Goal: Information Seeking & Learning: Learn about a topic

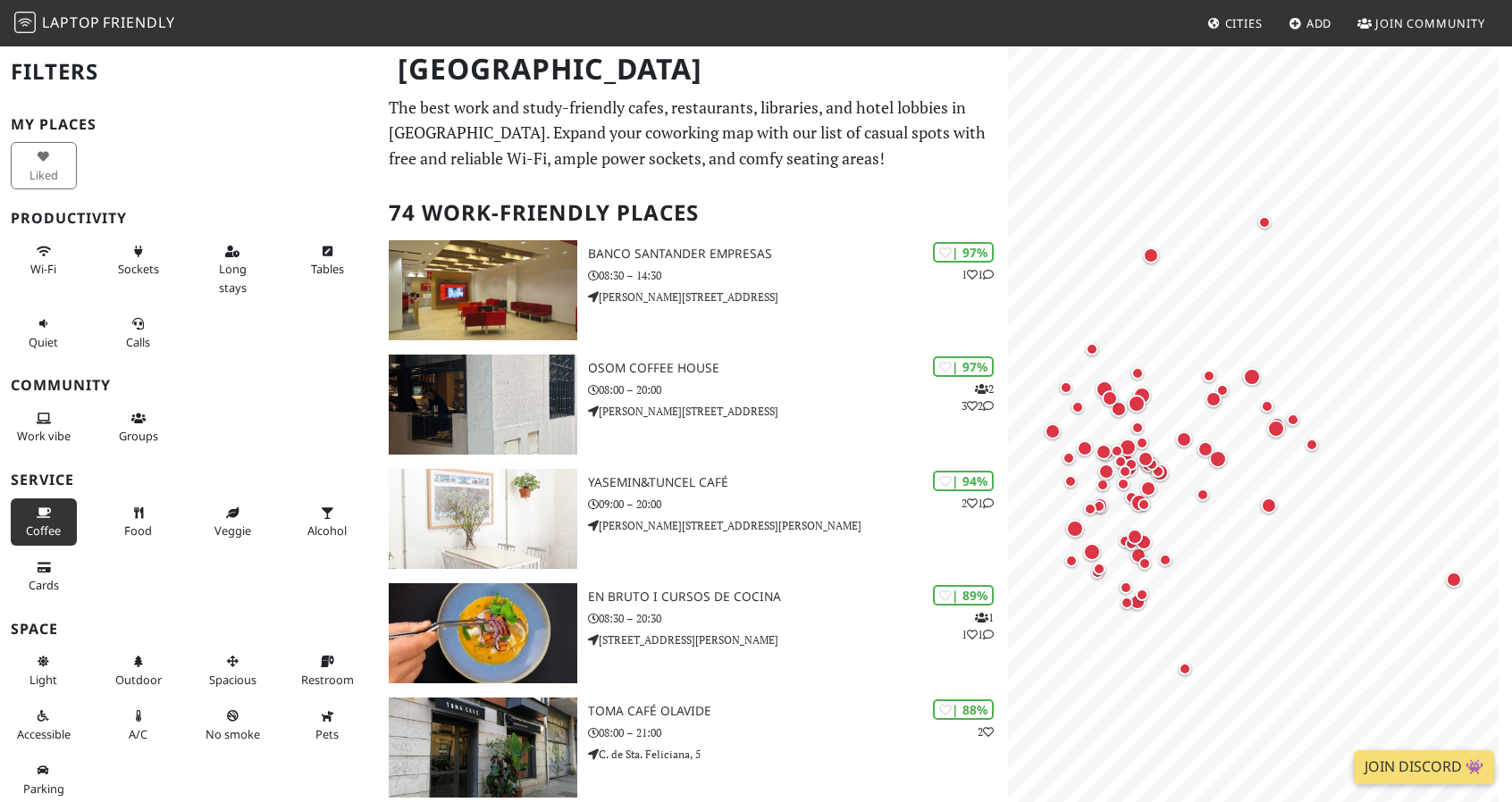
click at [40, 539] on span "Coffee" at bounding box center [43, 530] width 35 height 16
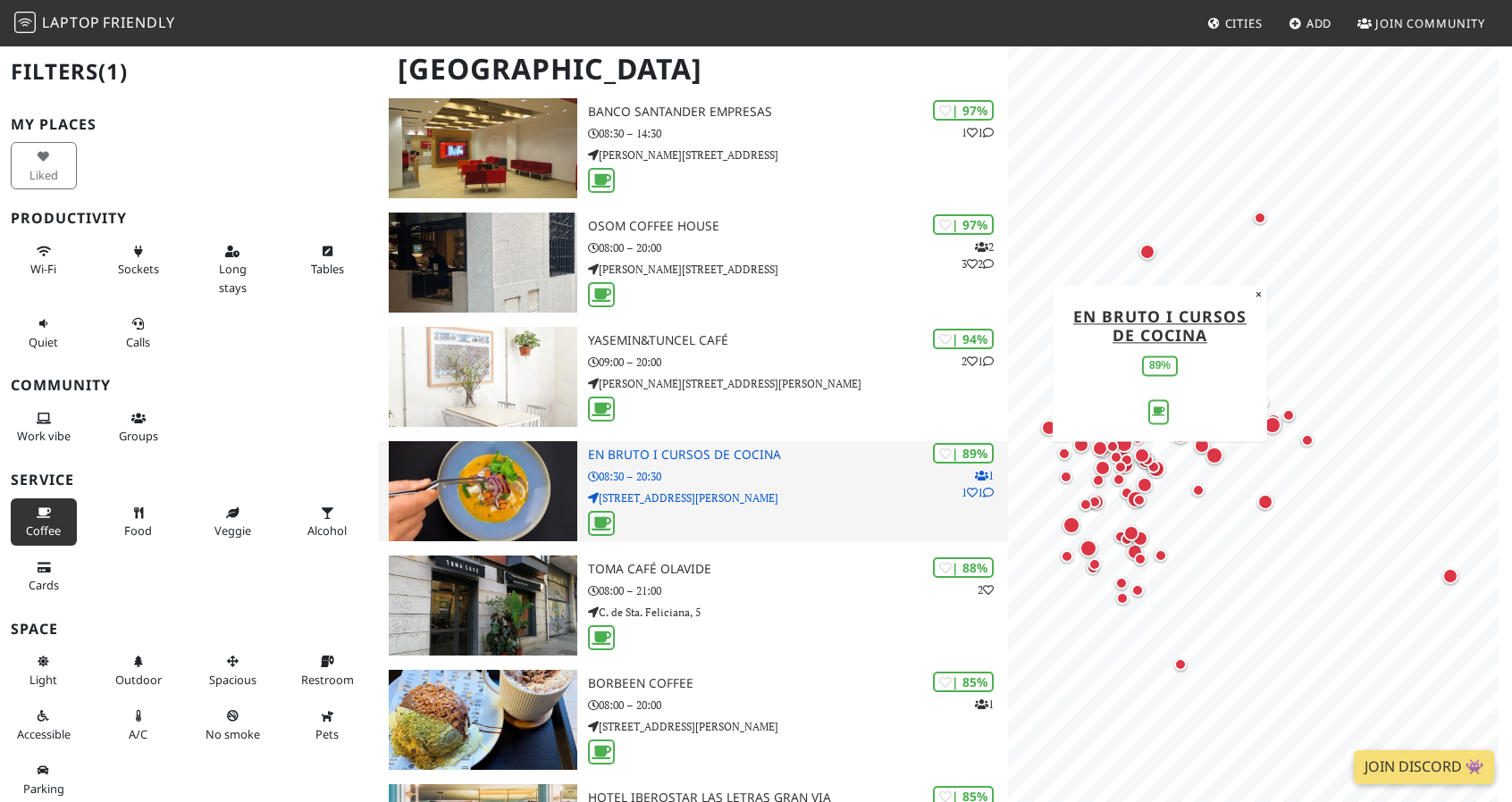
scroll to position [143, 0]
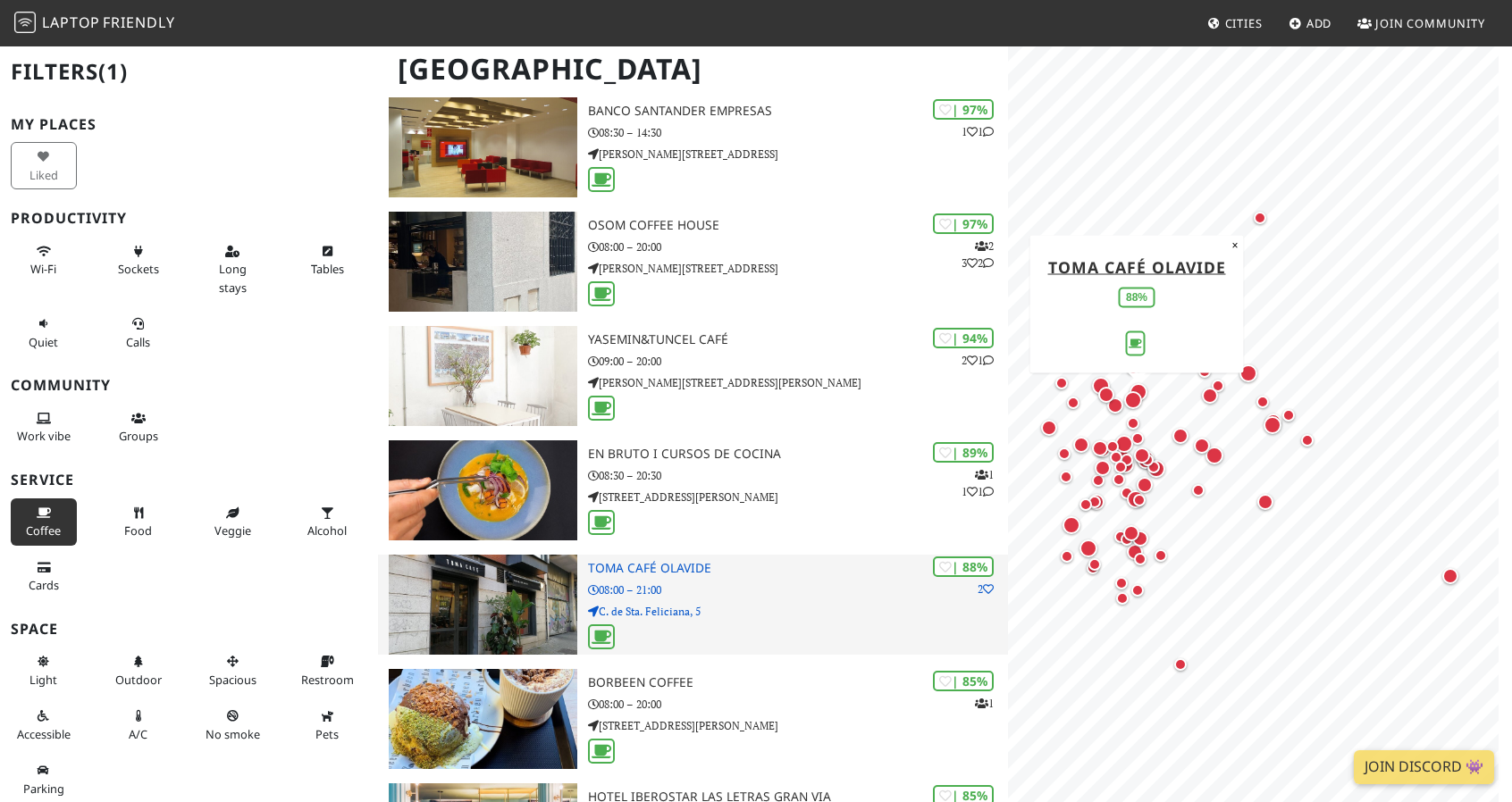
click at [602, 597] on p "08:00 – 21:00" at bounding box center [798, 590] width 420 height 17
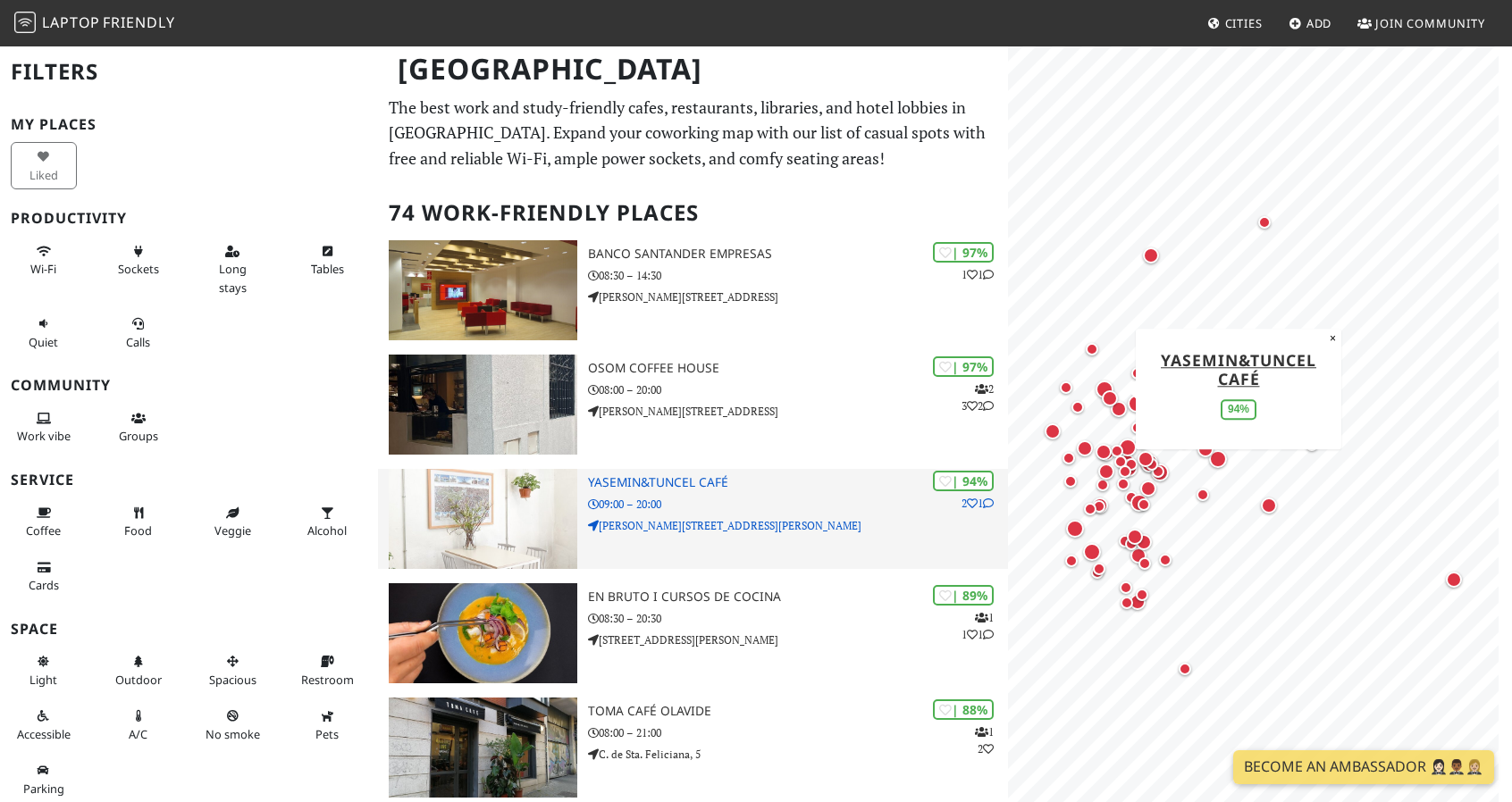
click at [534, 513] on img at bounding box center [483, 519] width 188 height 100
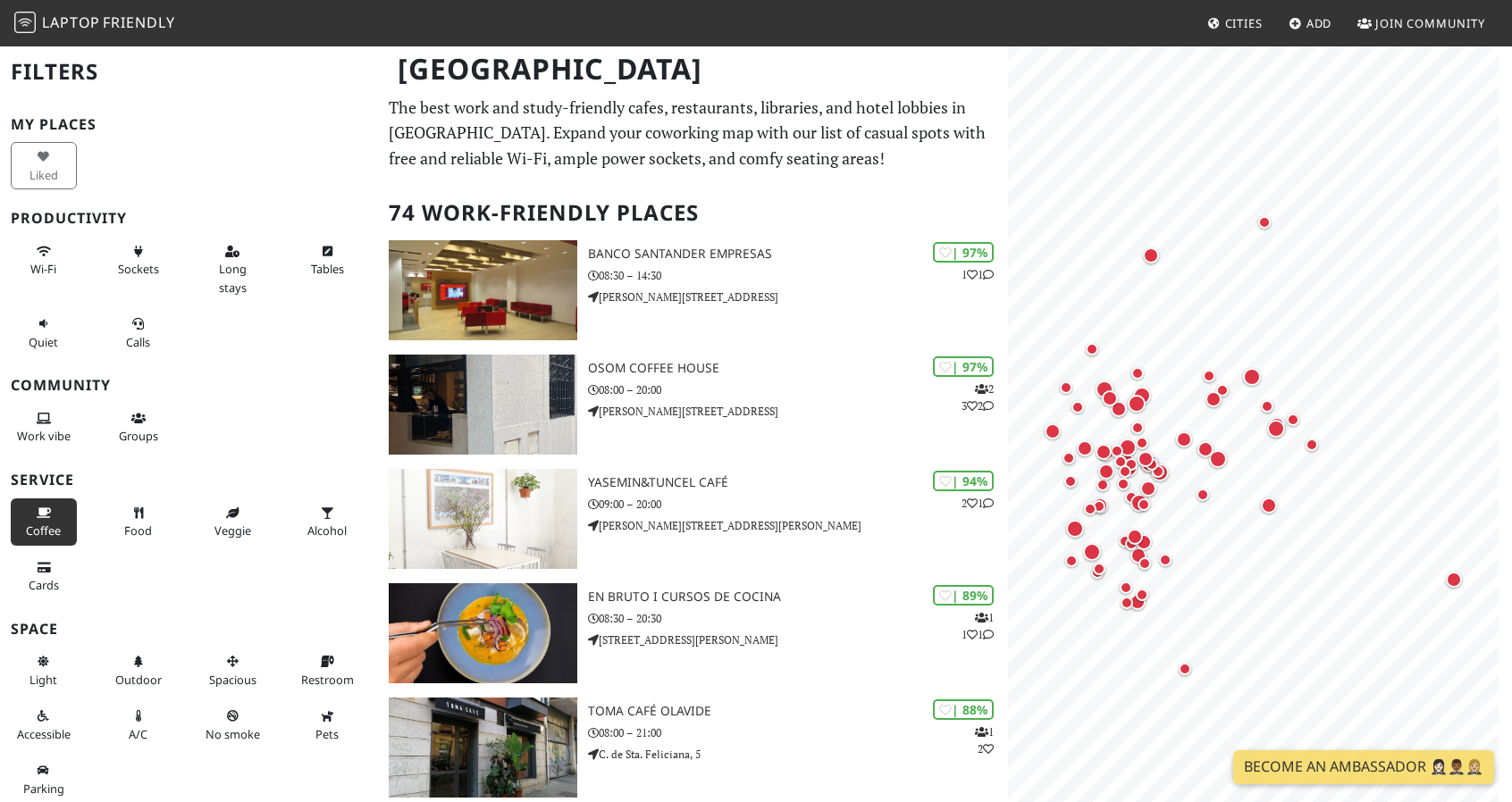
click at [64, 546] on button "Coffee" at bounding box center [44, 522] width 66 height 47
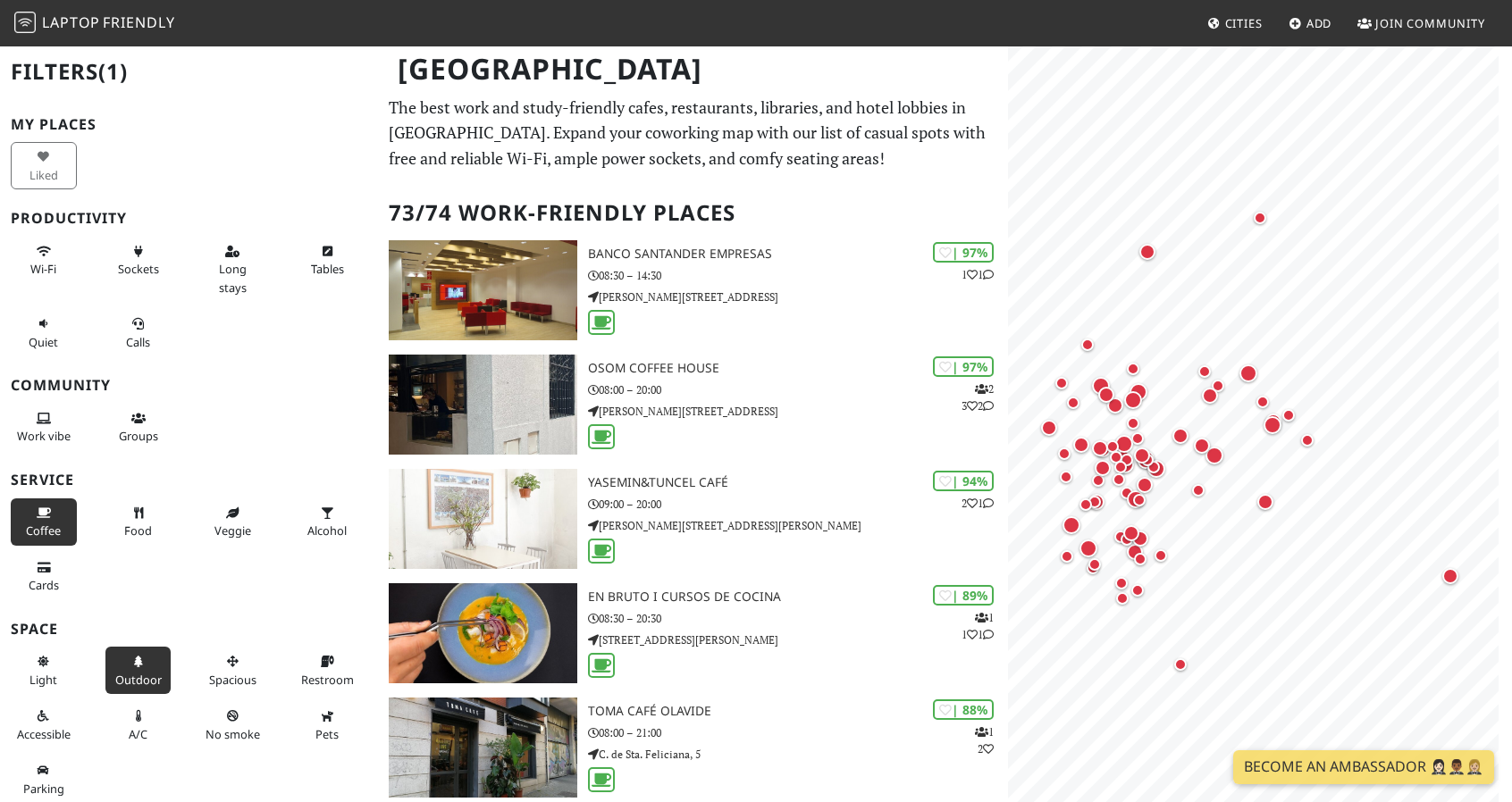
scroll to position [36, 0]
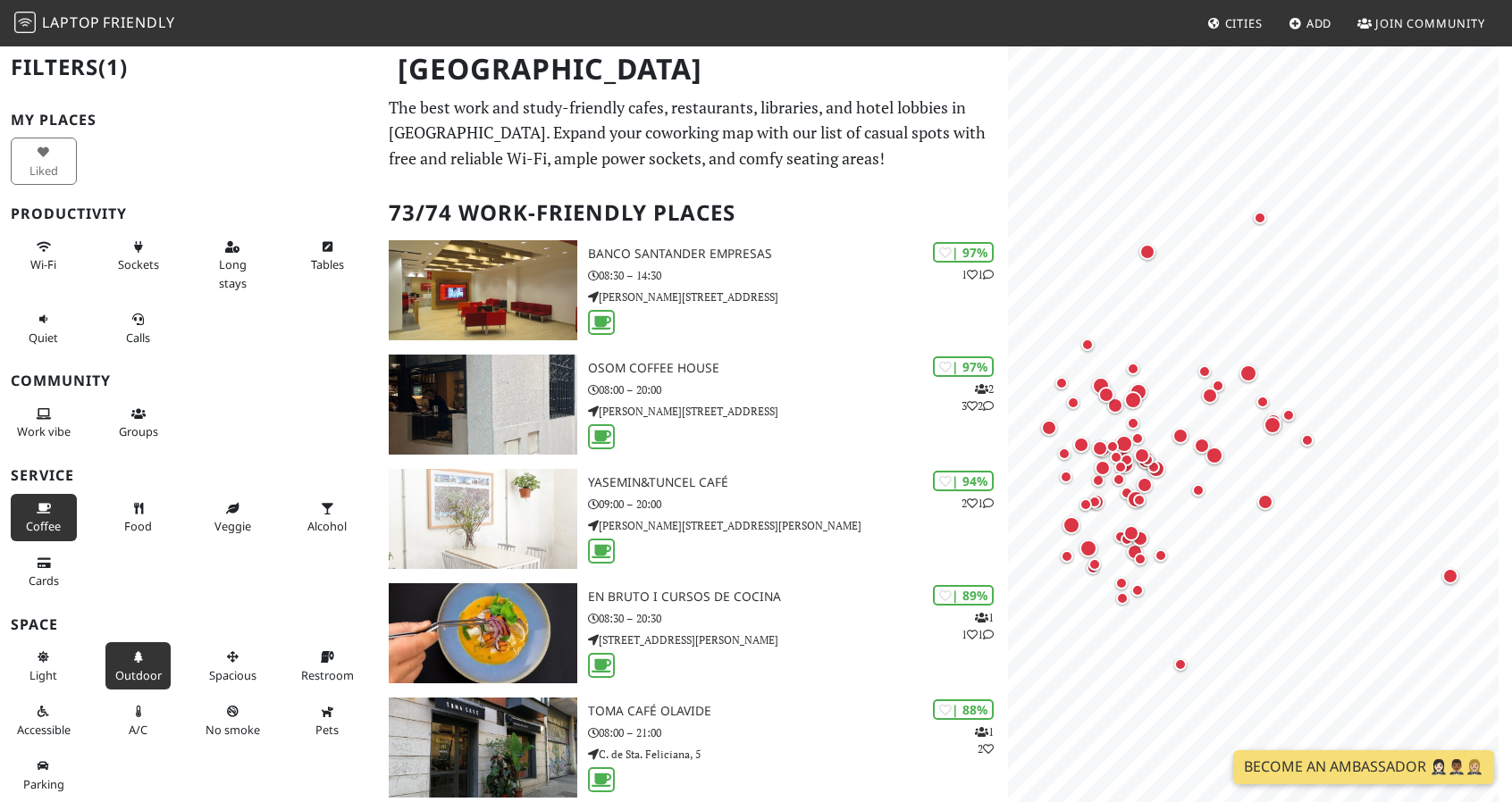
click at [132, 642] on button "Outdoor" at bounding box center [139, 666] width 66 height 47
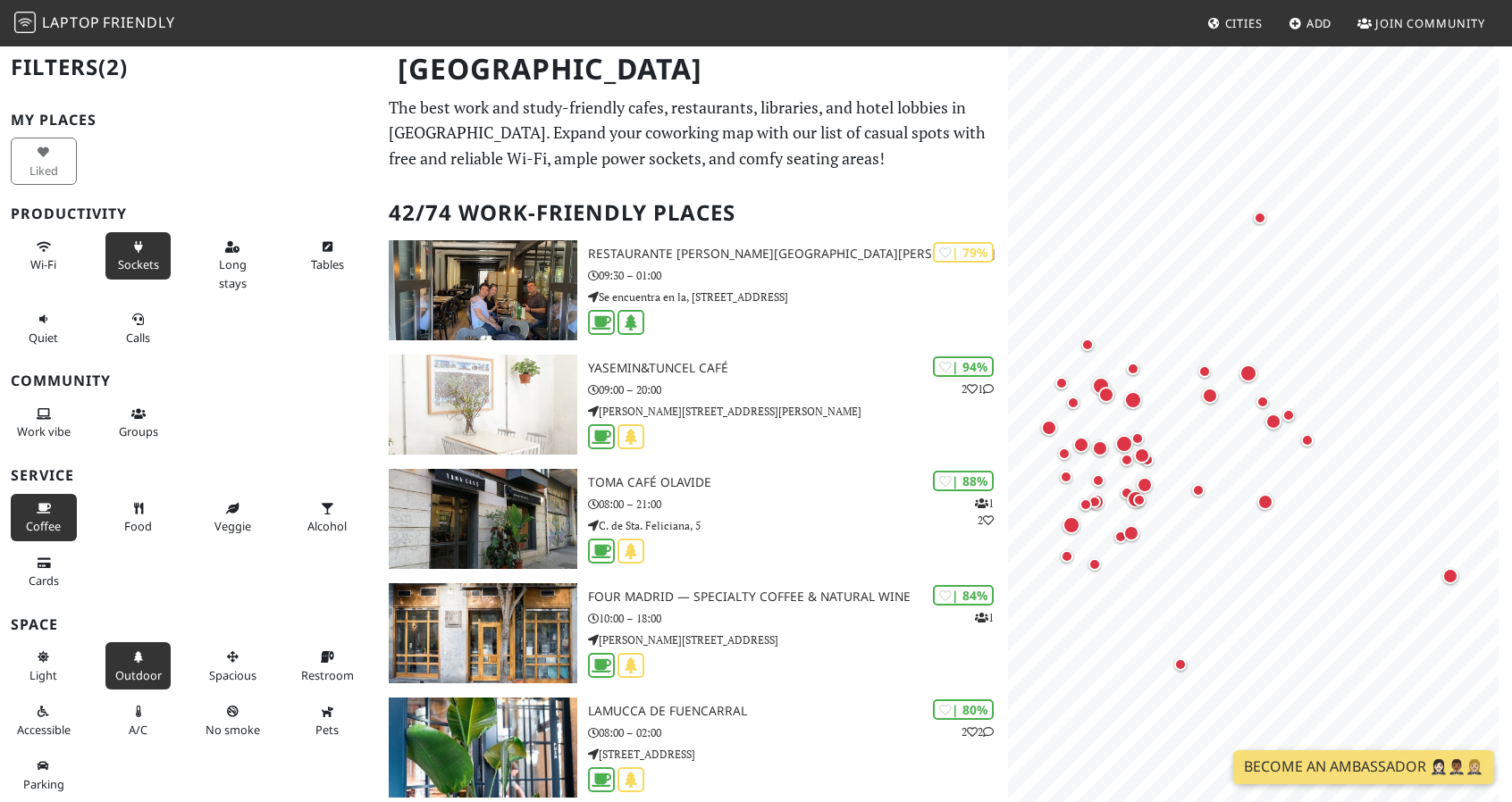
click at [140, 242] on icon at bounding box center [139, 247] width 14 height 12
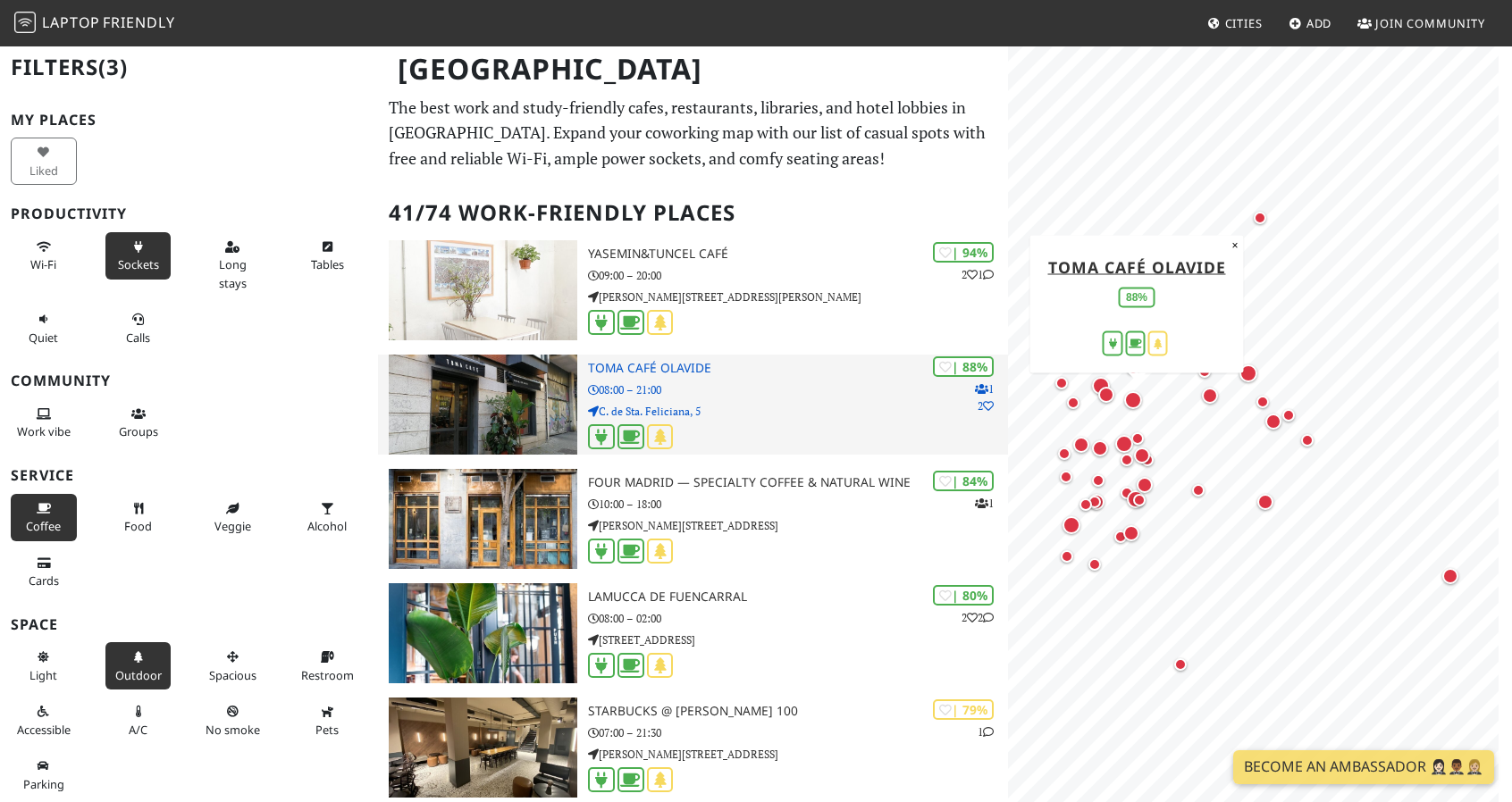
click at [502, 385] on img at bounding box center [483, 405] width 188 height 100
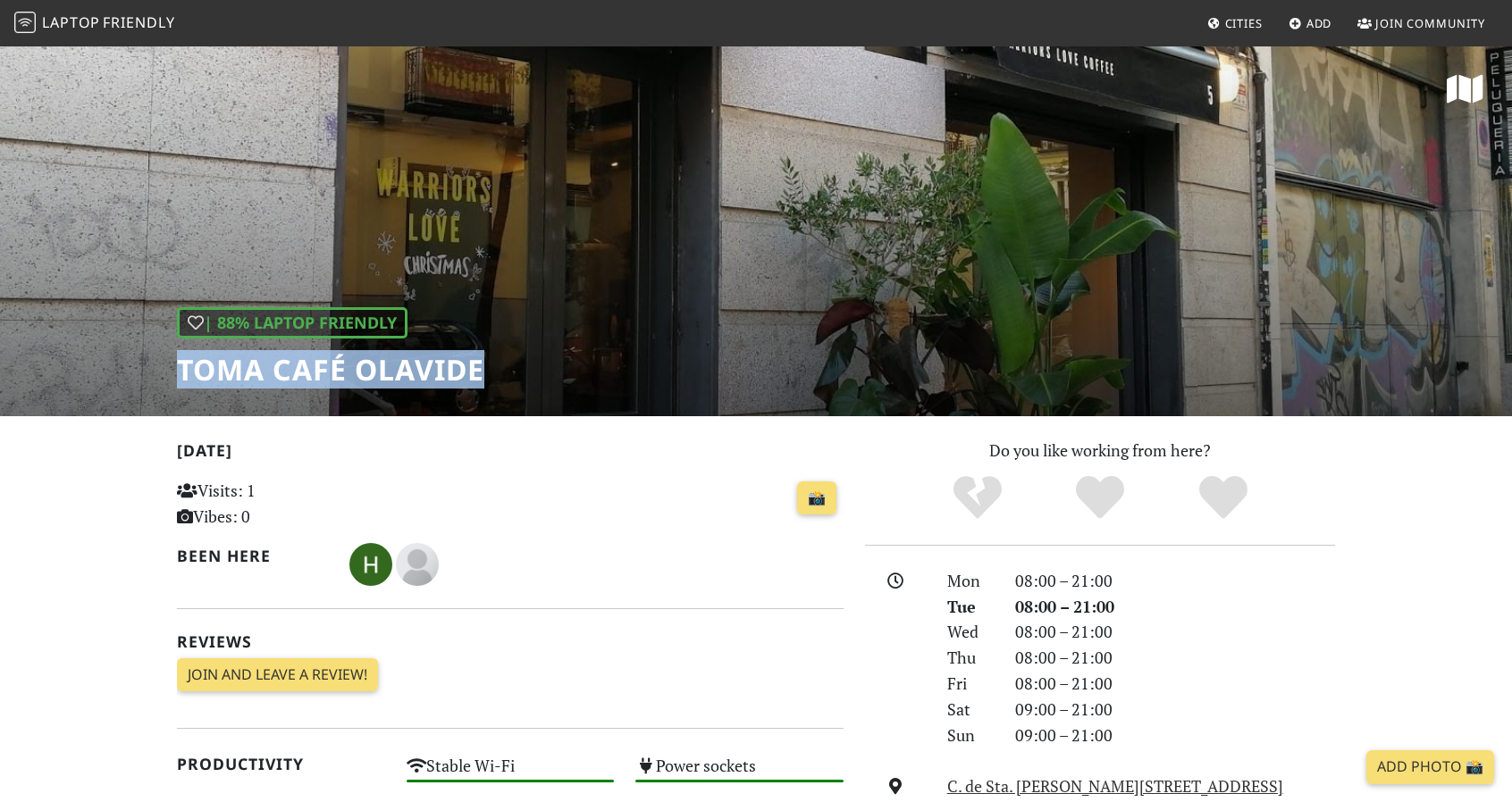
drag, startPoint x: 488, startPoint y: 376, endPoint x: 175, endPoint y: 369, distance: 313.1
click at [175, 369] on div "| 88% Laptop Friendly Toma Café Olavide" at bounding box center [756, 230] width 1512 height 372
copy h1 "Toma Café Olavide"
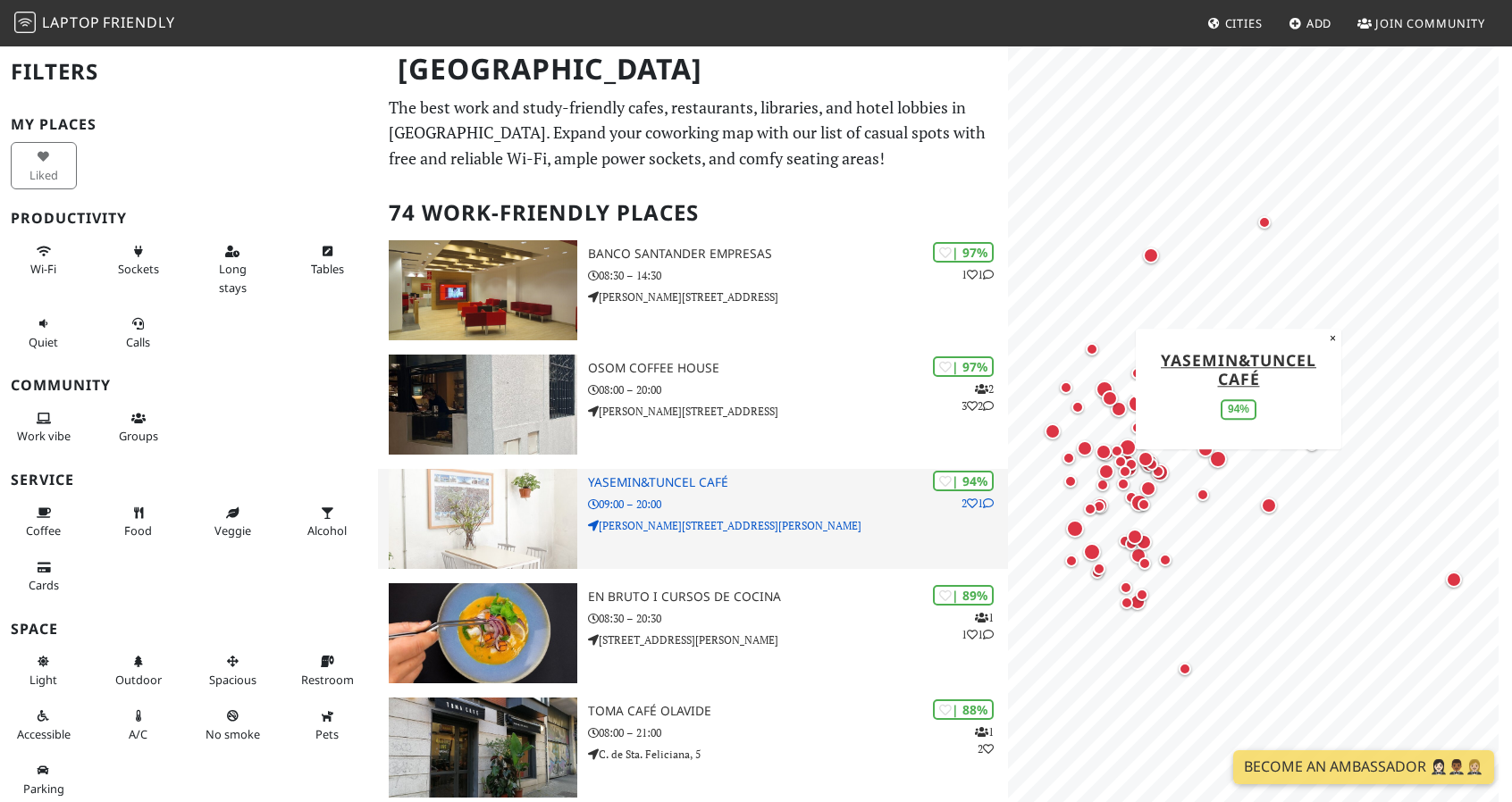
click at [687, 478] on h3 "yasemin&tuncel café" at bounding box center [798, 482] width 420 height 15
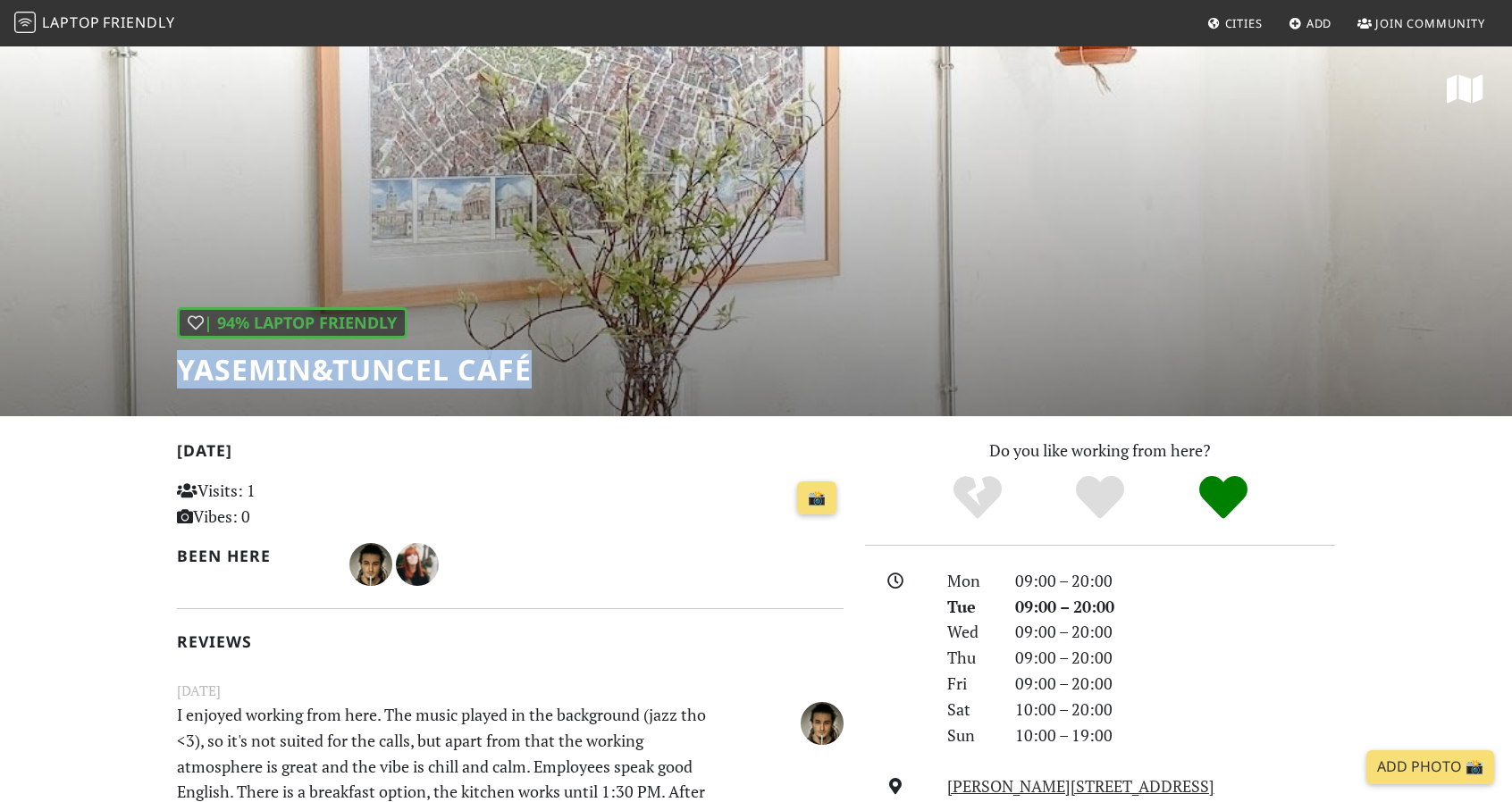
drag, startPoint x: 559, startPoint y: 374, endPoint x: 151, endPoint y: 357, distance: 408.4
click at [151, 357] on div "| 94% Laptop Friendly [PERSON_NAME] café" at bounding box center [756, 230] width 1512 height 372
copy h1 "yasemin&tuncel café"
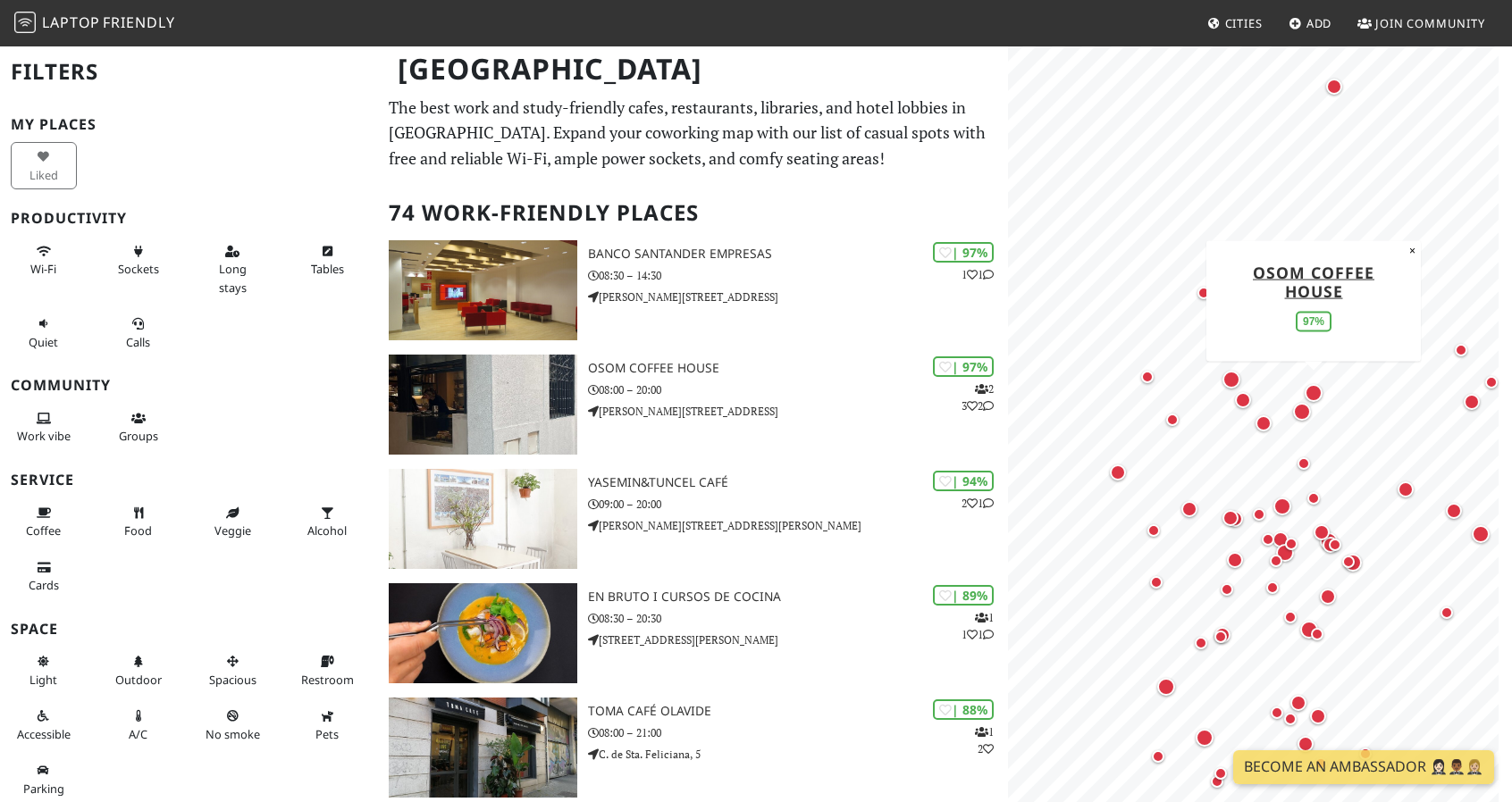
click at [1325, 388] on div "Map marker" at bounding box center [1314, 393] width 25 height 25
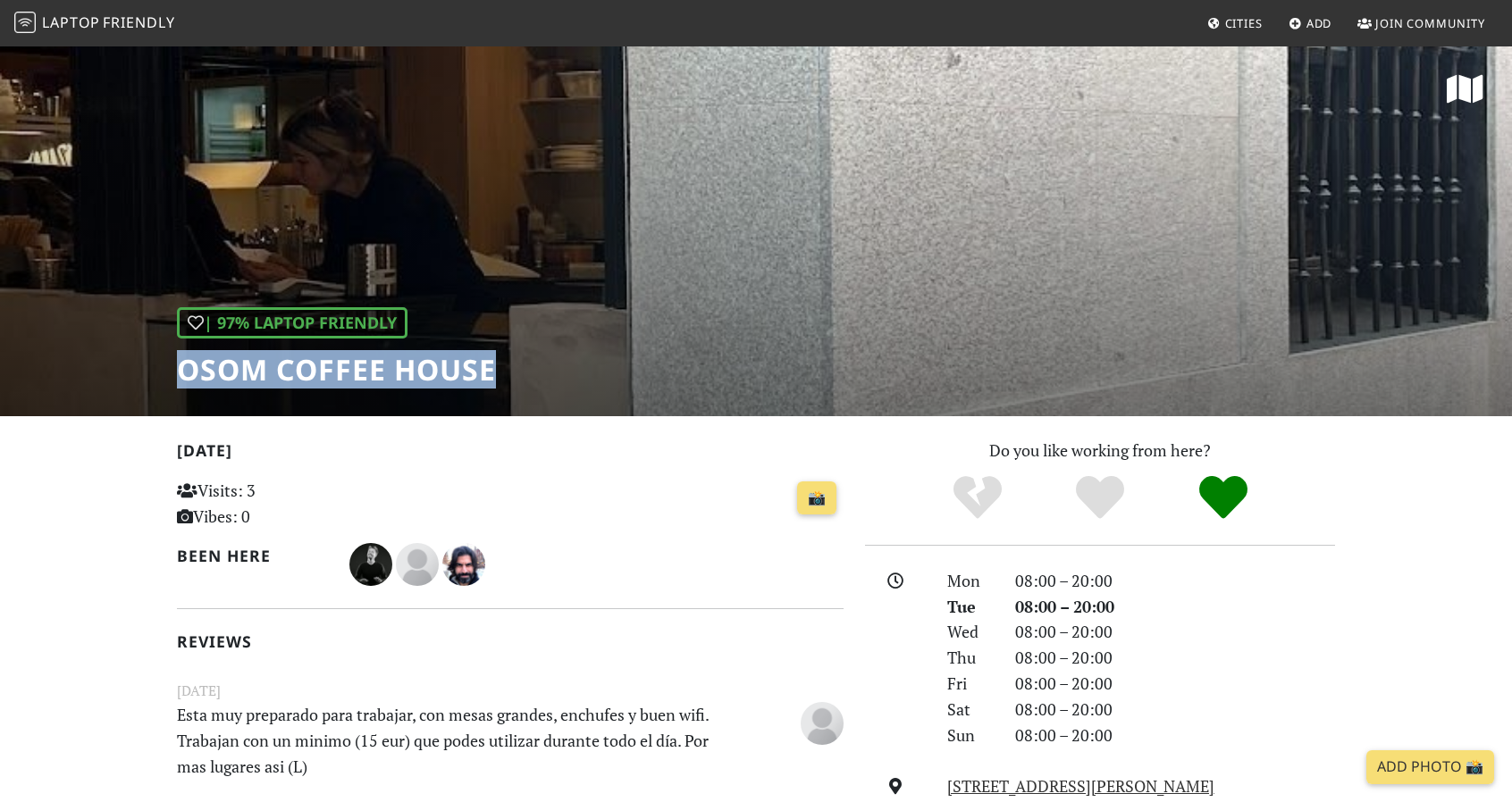
drag, startPoint x: 557, startPoint y: 384, endPoint x: 145, endPoint y: 387, distance: 412.0
click at [145, 387] on div "| 97% Laptop Friendly Osom Coffee House" at bounding box center [756, 230] width 1512 height 372
copy h1 "Osom Coffee House"
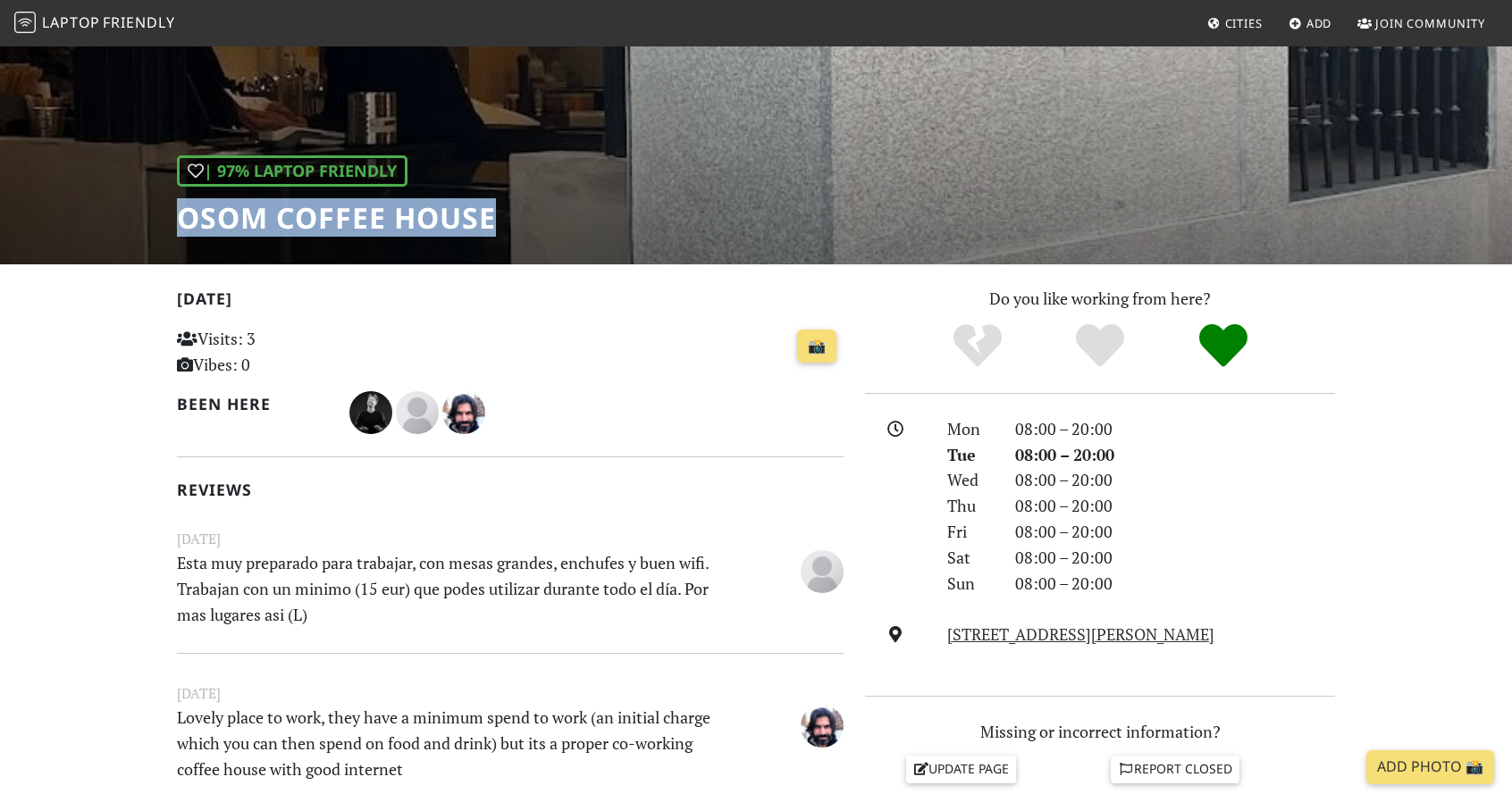
scroll to position [142, 0]
